Goal: Task Accomplishment & Management: Use online tool/utility

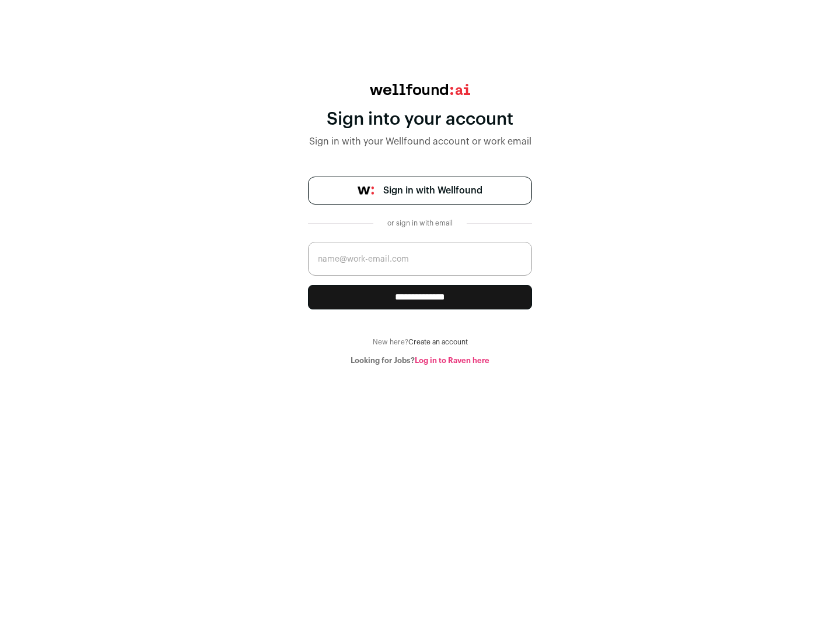
click at [432, 191] on span "Sign in with Wellfound" at bounding box center [432, 191] width 99 height 14
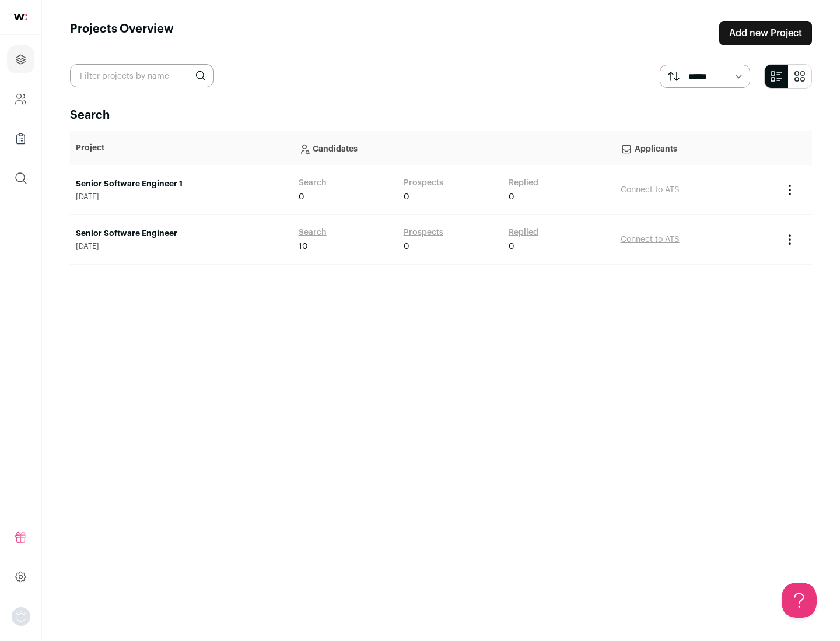
click at [181, 234] on link "Senior Software Engineer" at bounding box center [181, 234] width 211 height 12
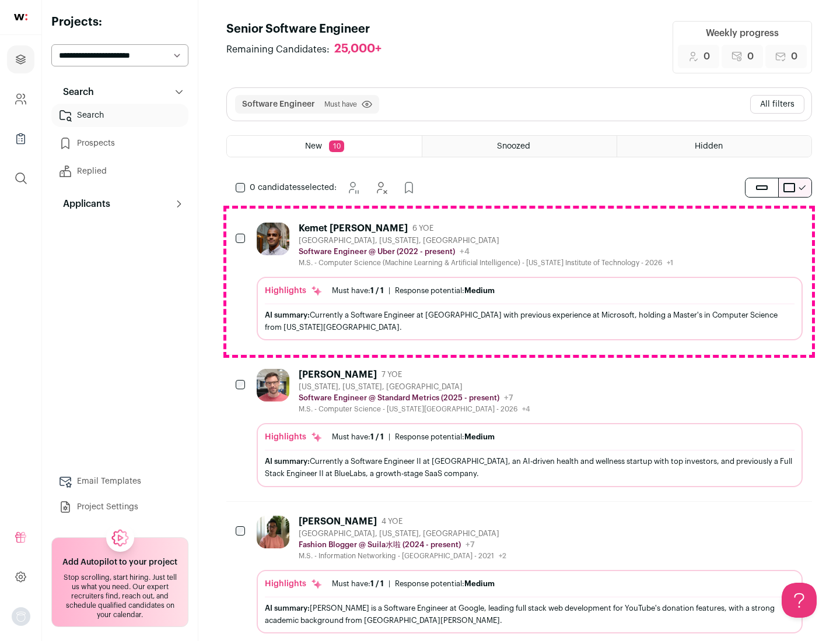
click at [519, 282] on div "Highlights Must have: 1 / 1 How many must haves have been fulfilled? | Response…" at bounding box center [530, 309] width 546 height 64
